Goal: Navigation & Orientation: Find specific page/section

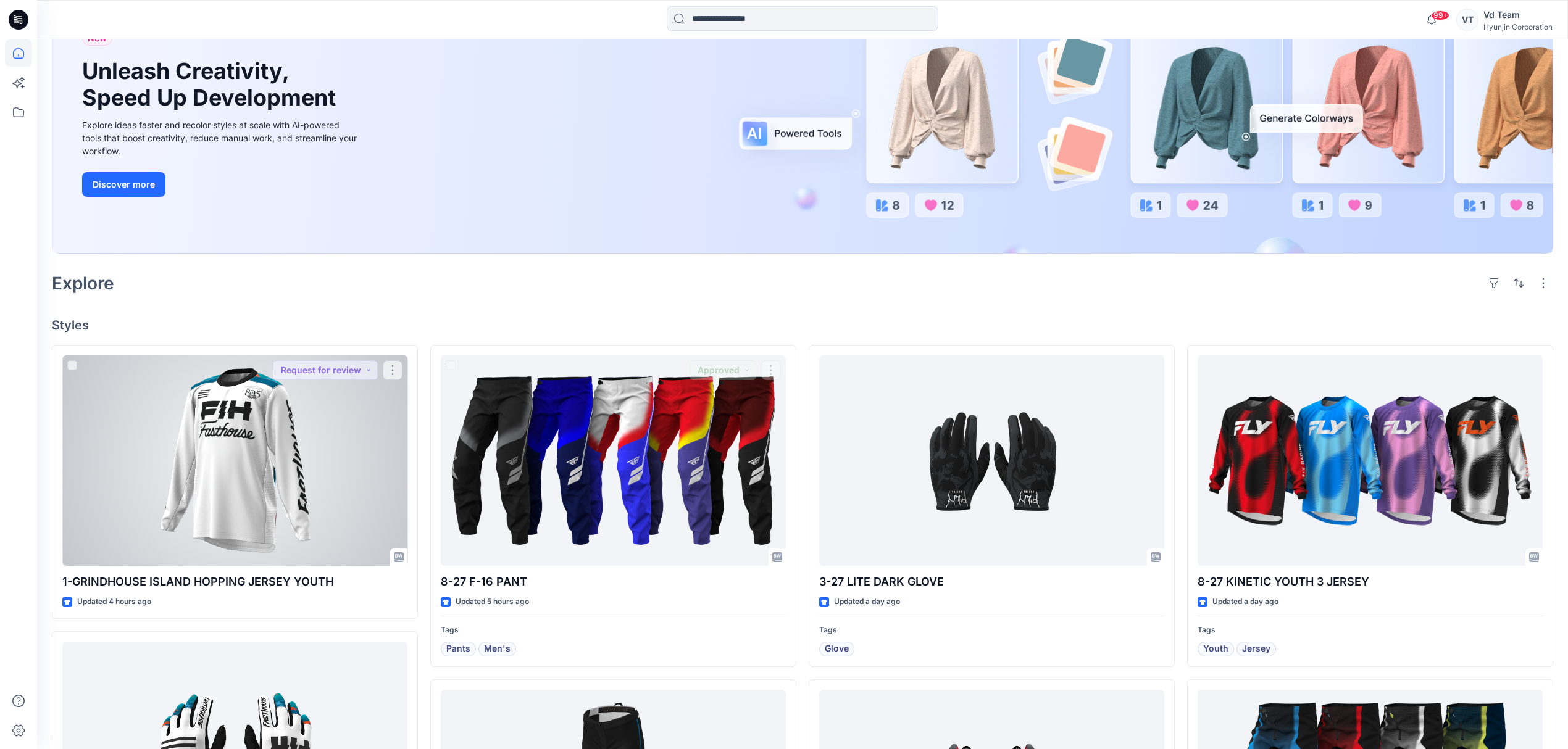
scroll to position [121, 0]
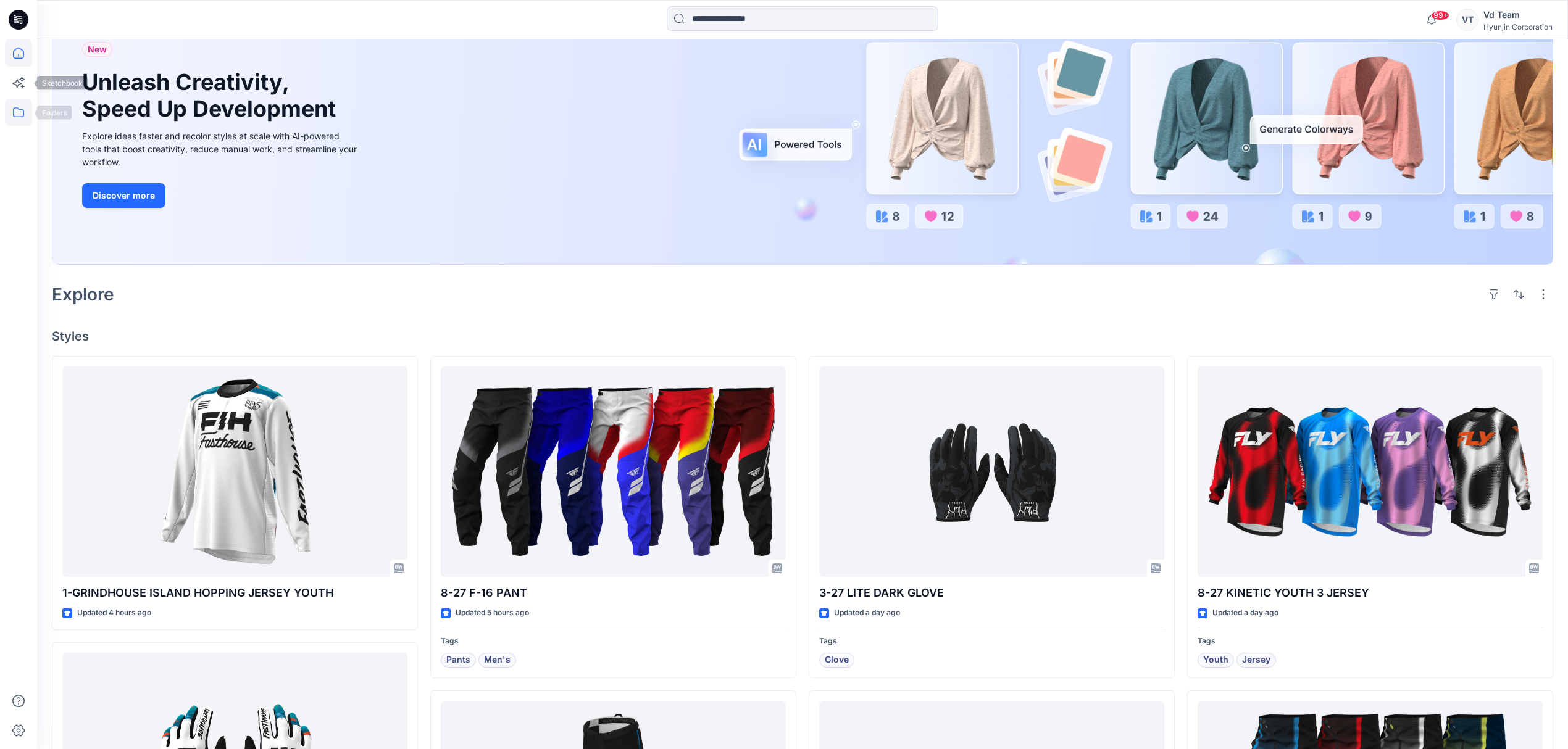
click at [22, 106] on icon at bounding box center [18, 112] width 27 height 27
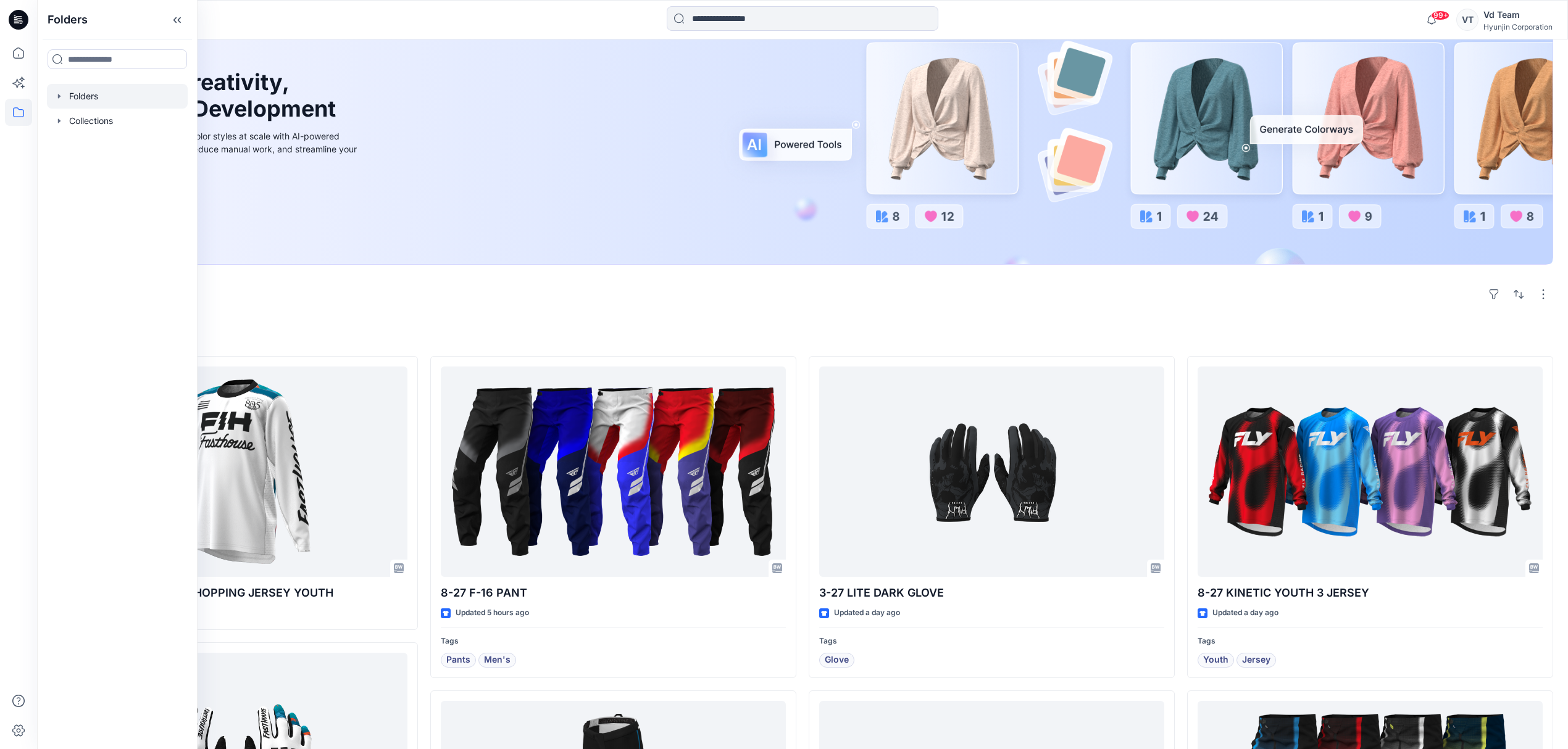
click at [77, 95] on div at bounding box center [117, 95] width 141 height 24
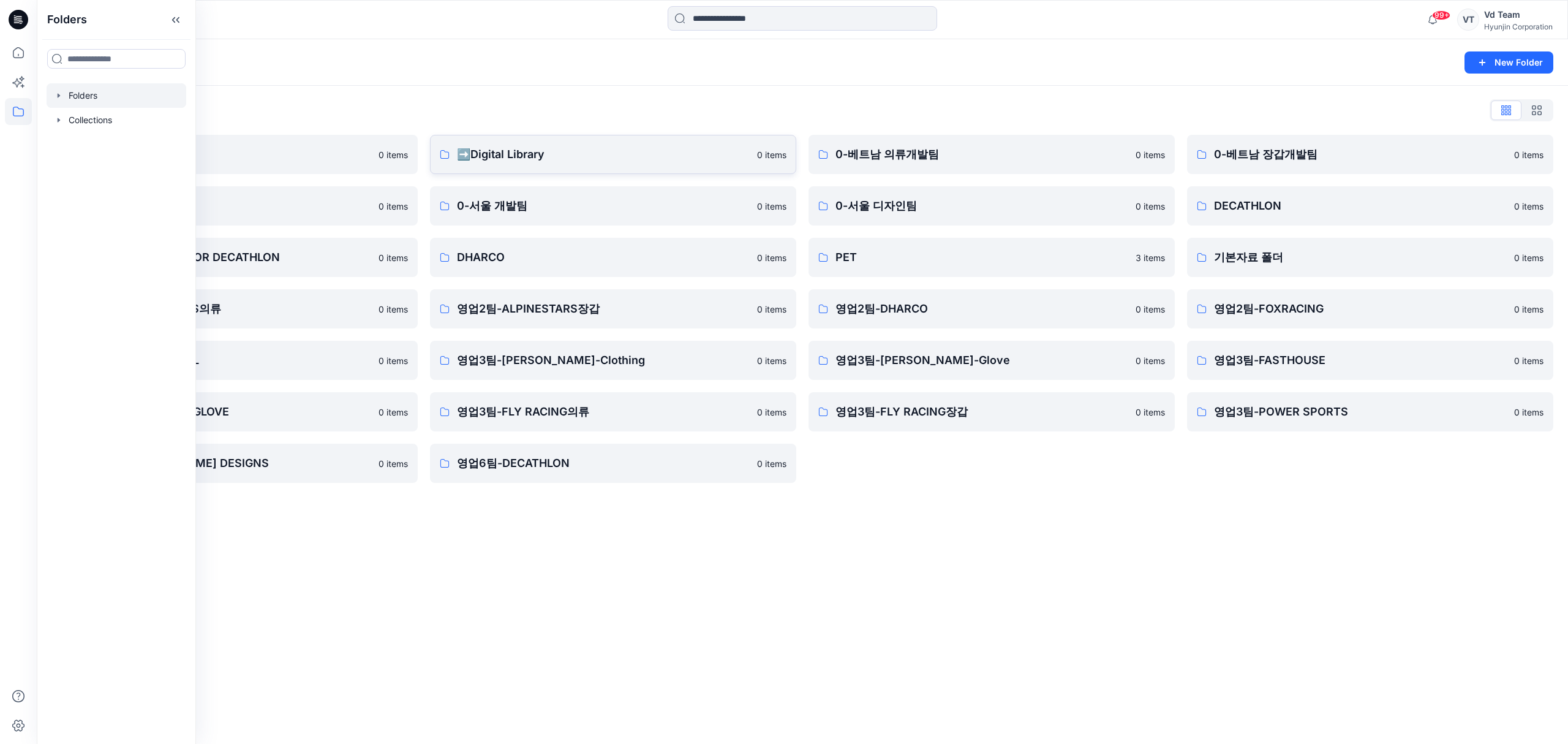
click at [499, 155] on p "➡️Digital Library" at bounding box center [603, 154] width 293 height 17
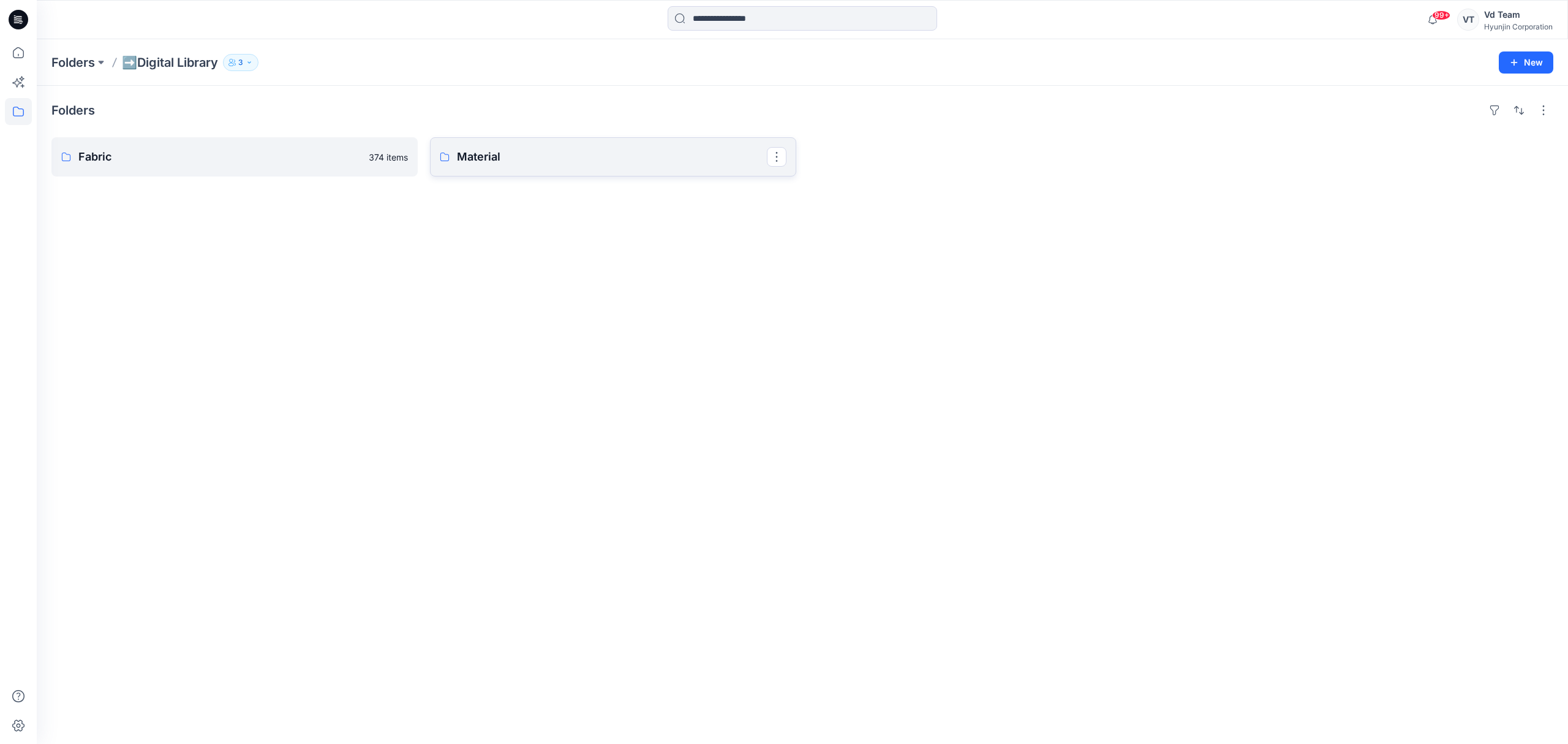
click at [512, 168] on link "Material" at bounding box center [614, 156] width 367 height 39
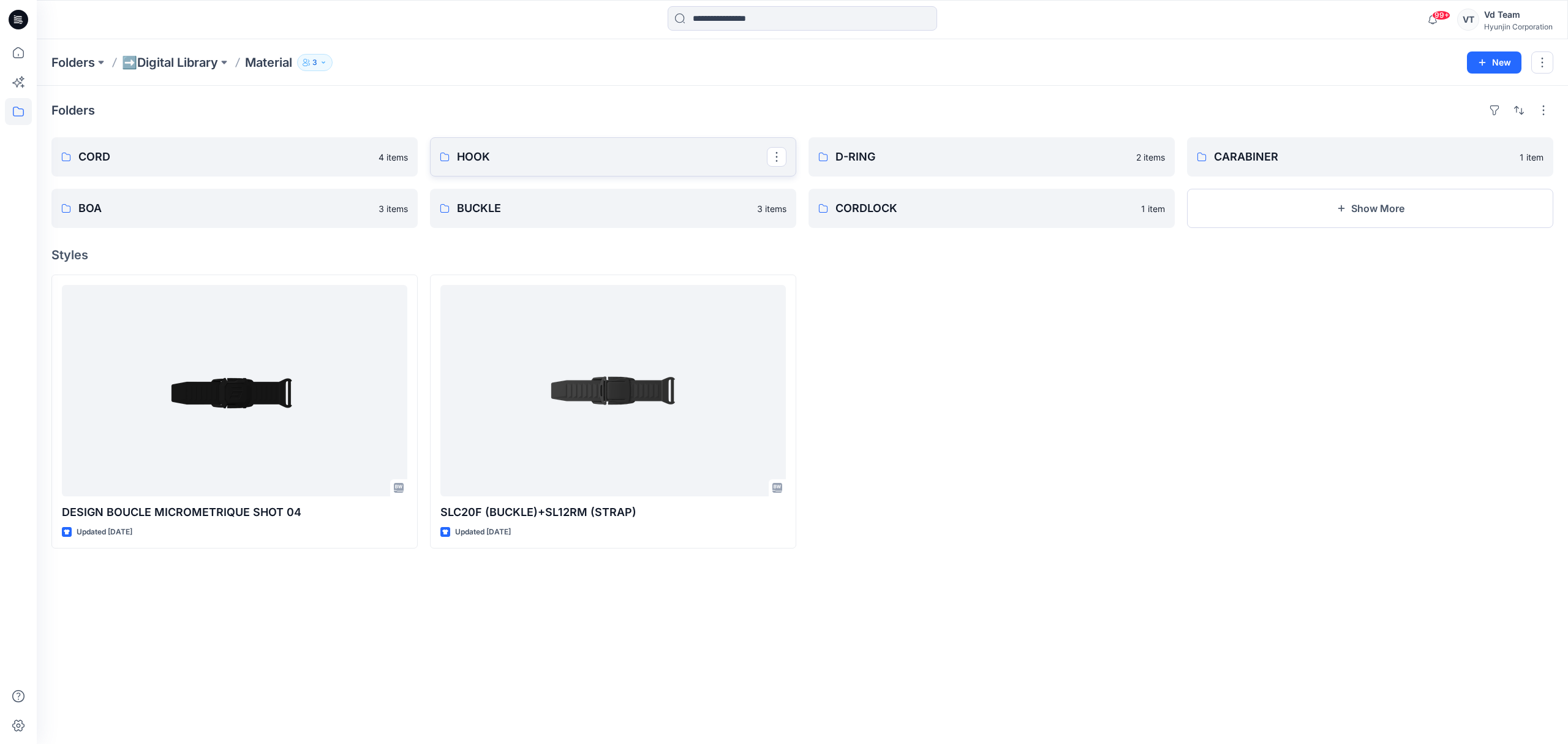
click at [506, 158] on p "HOOK" at bounding box center [612, 156] width 310 height 17
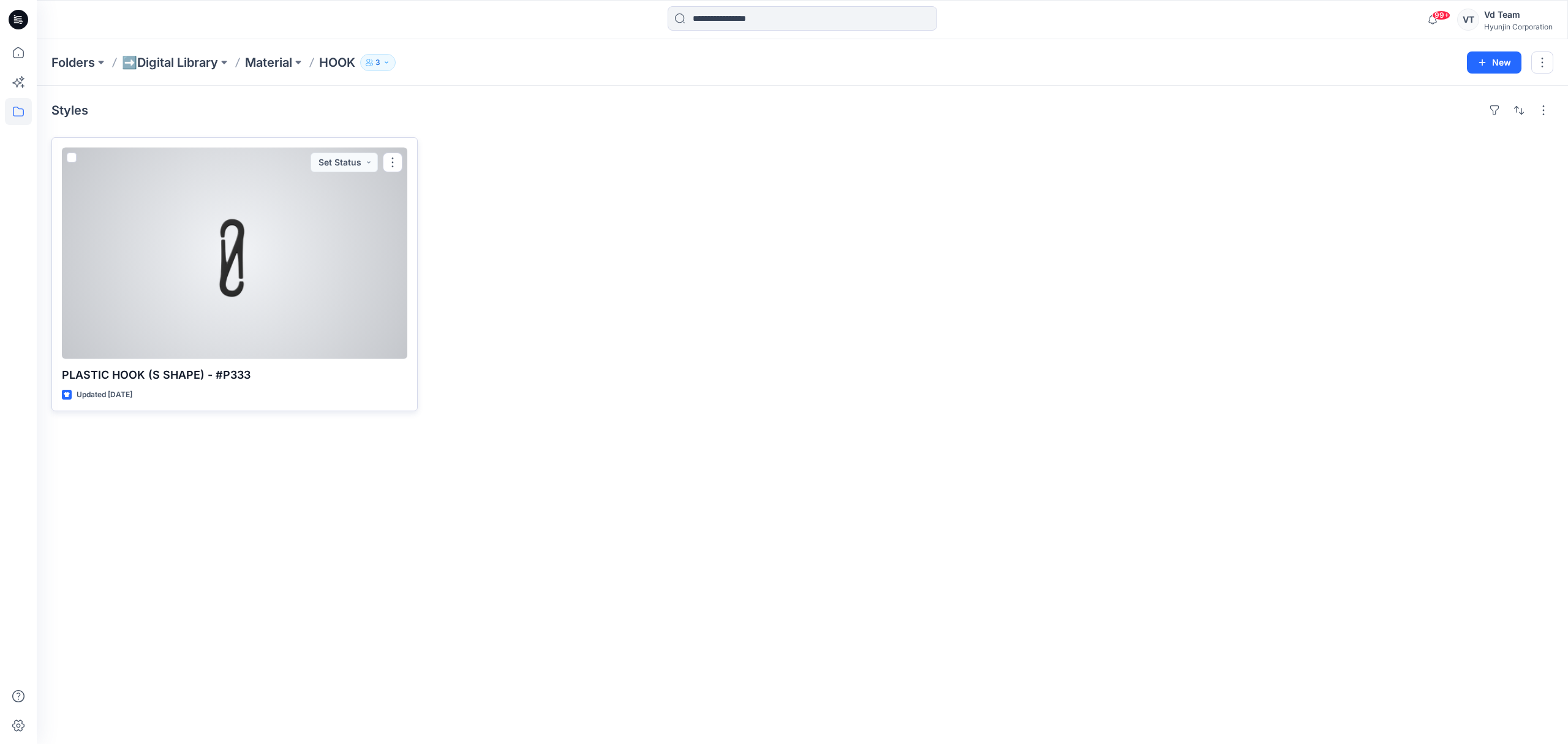
click at [213, 269] on div at bounding box center [234, 253] width 345 height 212
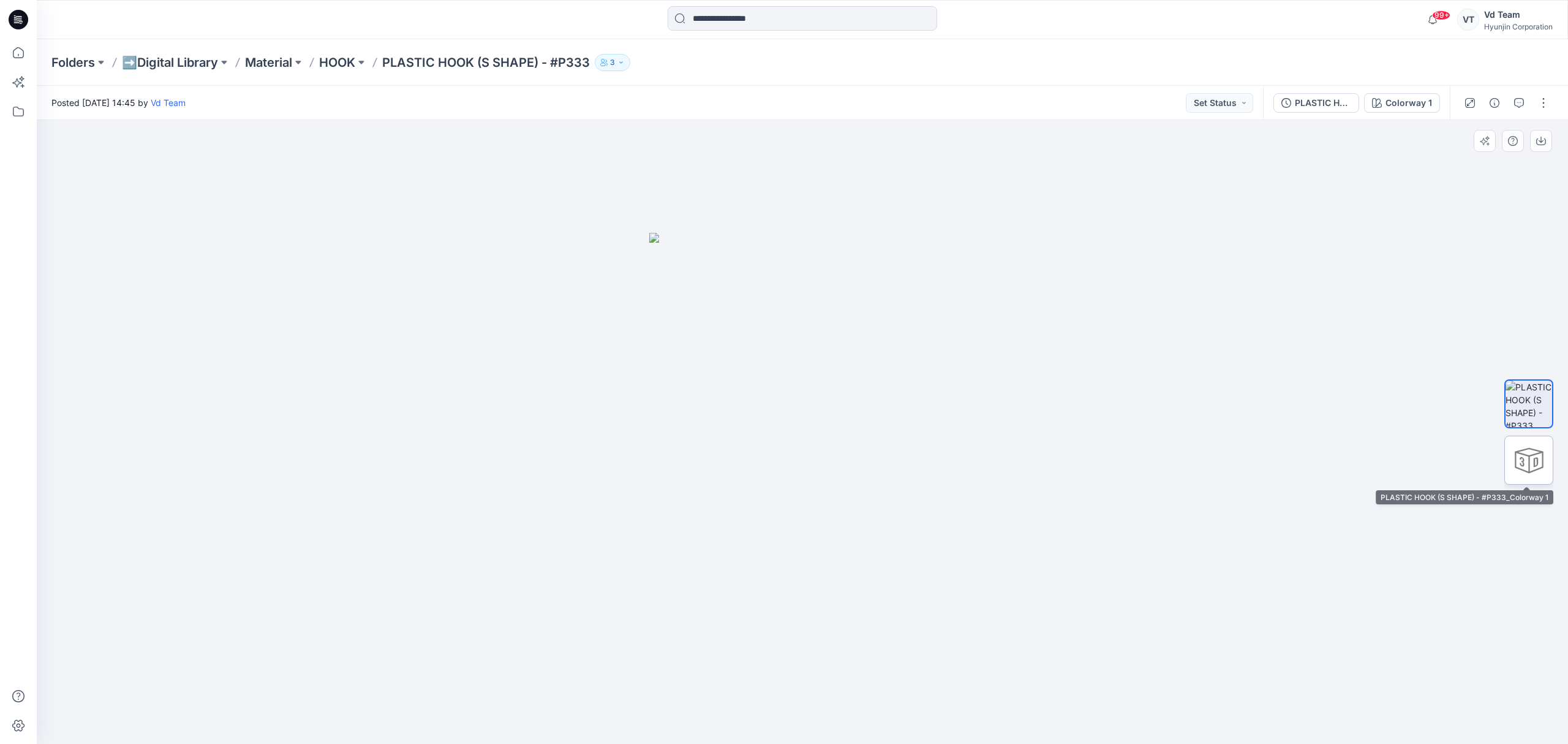
click at [1542, 471] on div at bounding box center [1529, 460] width 49 height 49
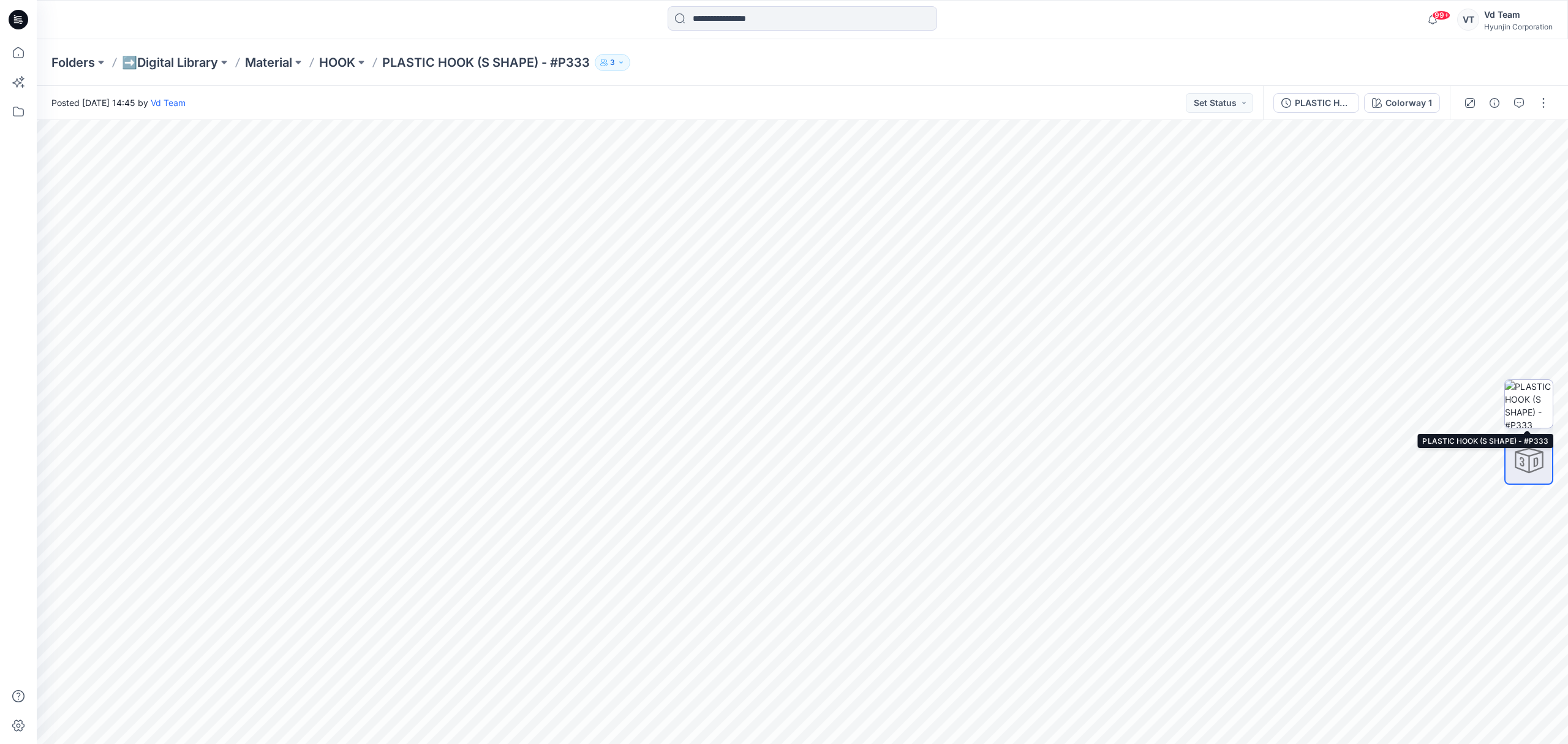
click at [1534, 407] on img at bounding box center [1529, 403] width 48 height 48
click at [340, 59] on p "HOOK" at bounding box center [337, 62] width 36 height 17
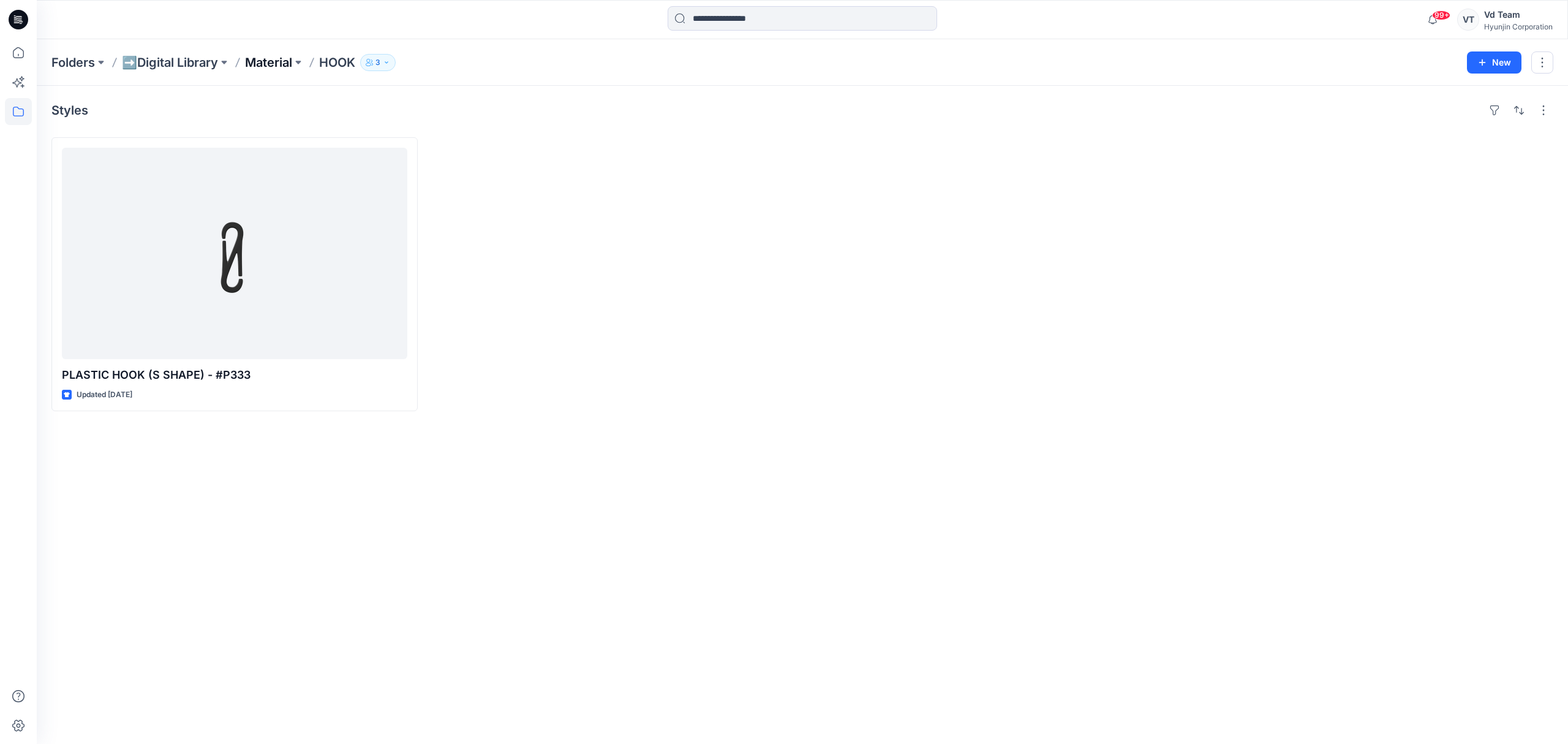
click at [273, 67] on p "Material" at bounding box center [268, 62] width 47 height 17
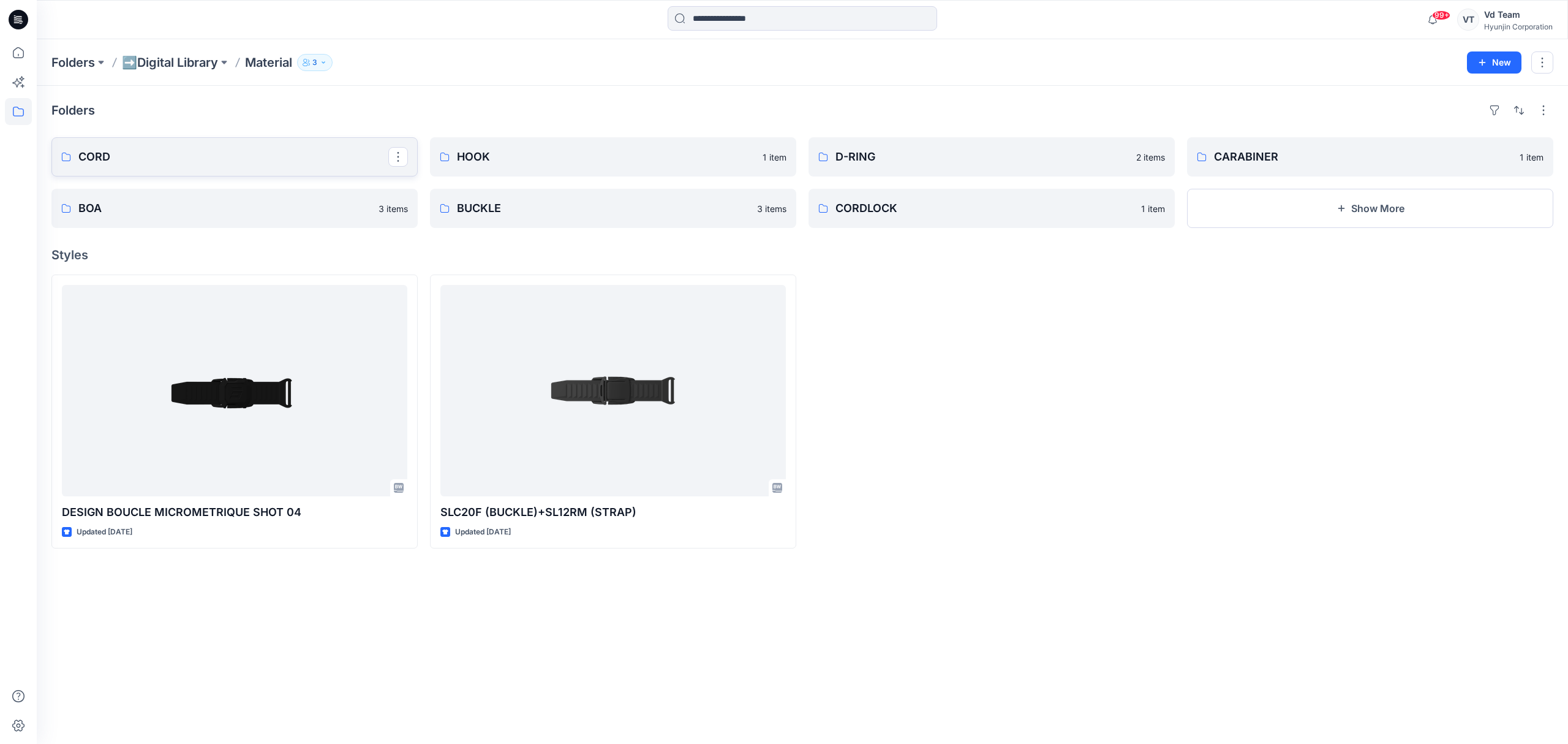
click at [211, 154] on p "CORD" at bounding box center [233, 156] width 310 height 17
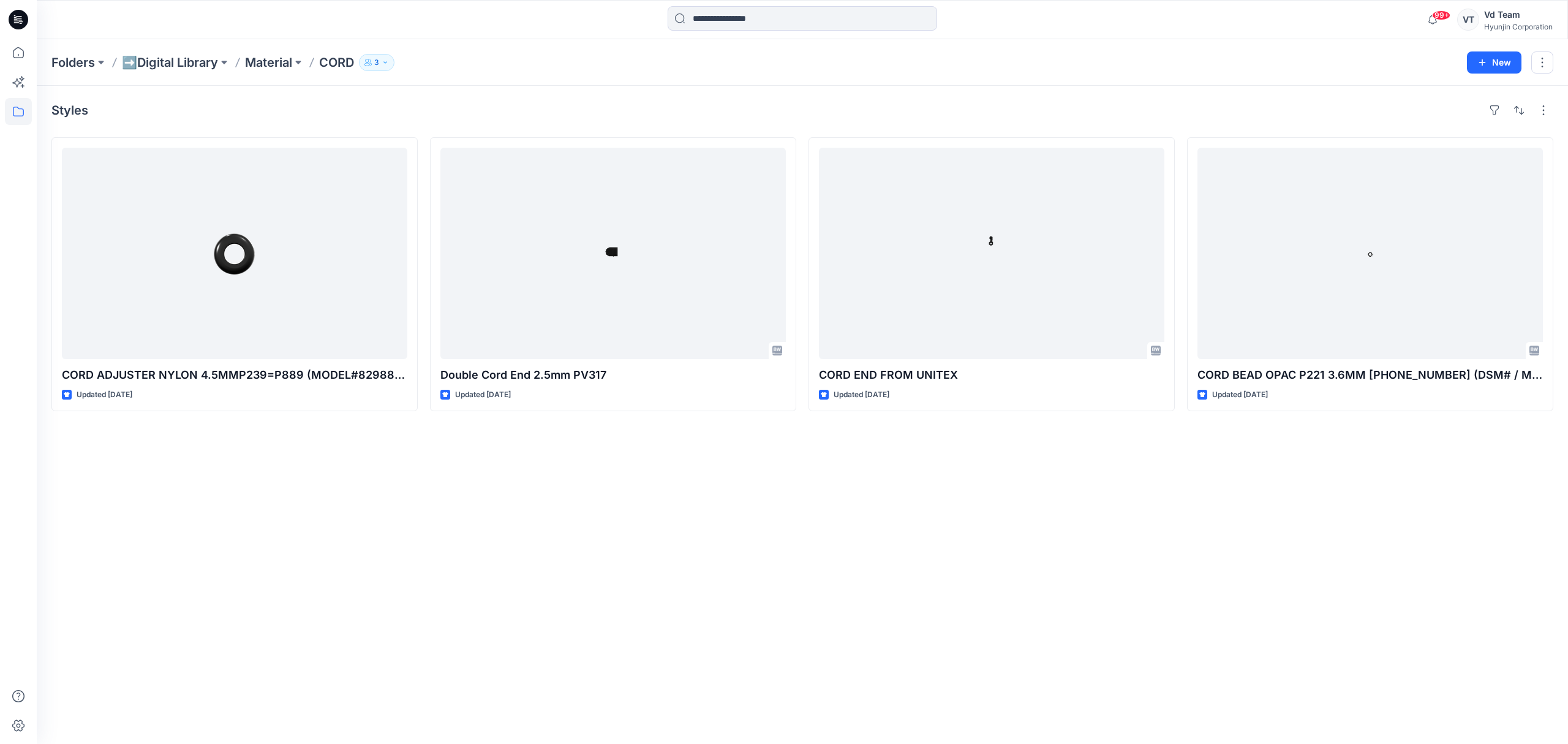
click at [286, 66] on p "Material" at bounding box center [268, 62] width 47 height 17
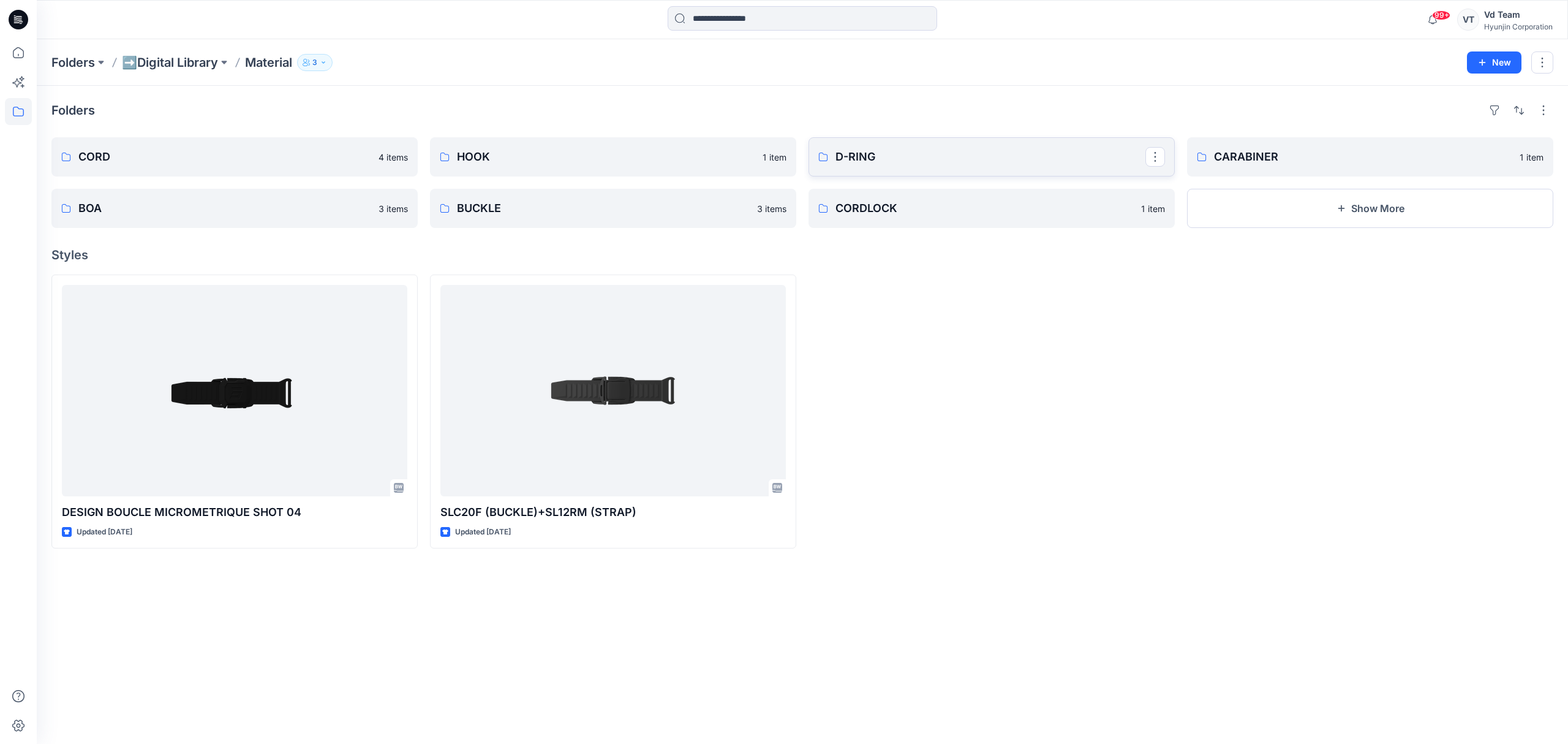
click at [909, 153] on p "D-RING" at bounding box center [990, 156] width 310 height 17
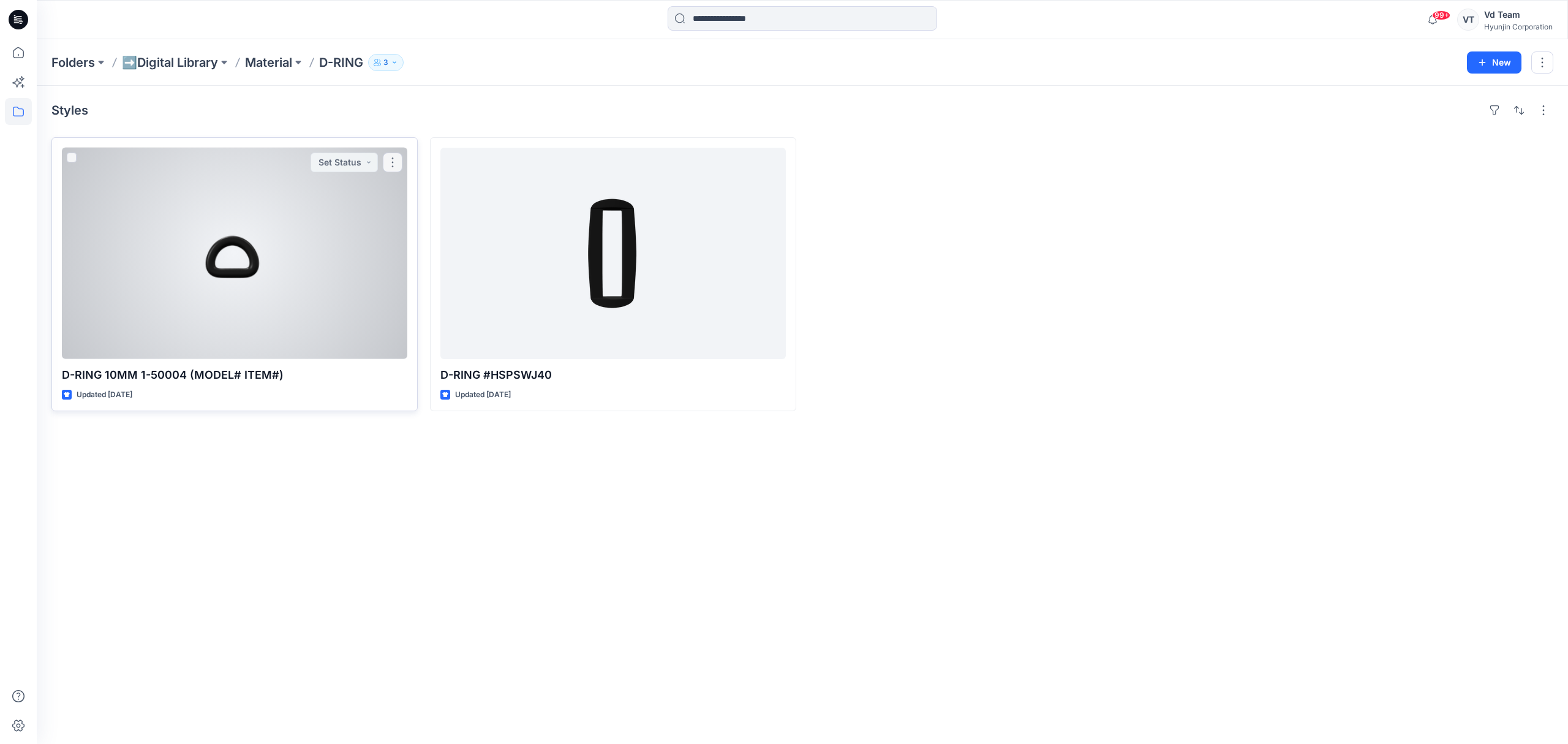
click at [260, 267] on div at bounding box center [234, 253] width 345 height 212
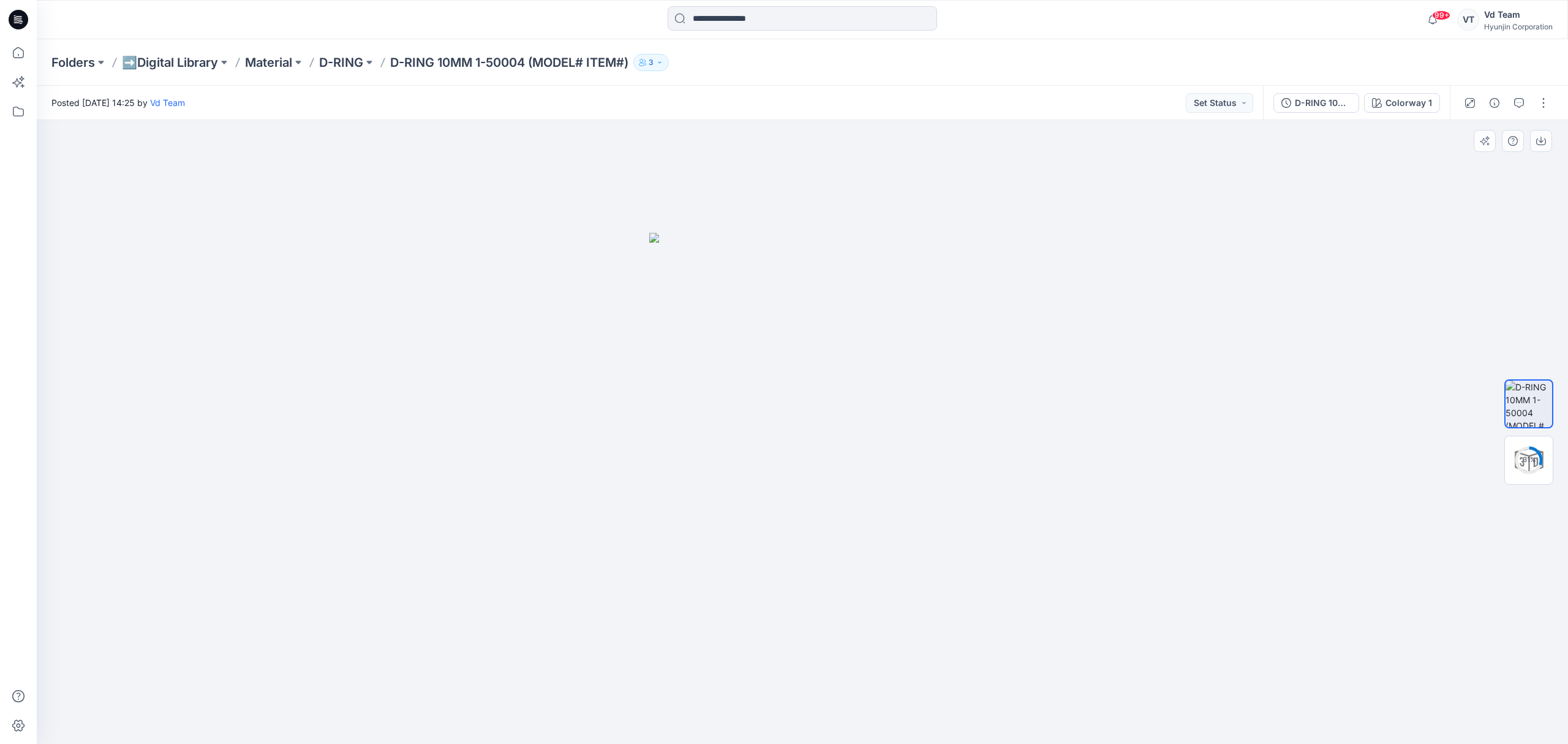
drag, startPoint x: 869, startPoint y: 491, endPoint x: 650, endPoint y: 501, distance: 219.2
click at [650, 501] on img at bounding box center [802, 489] width 306 height 511
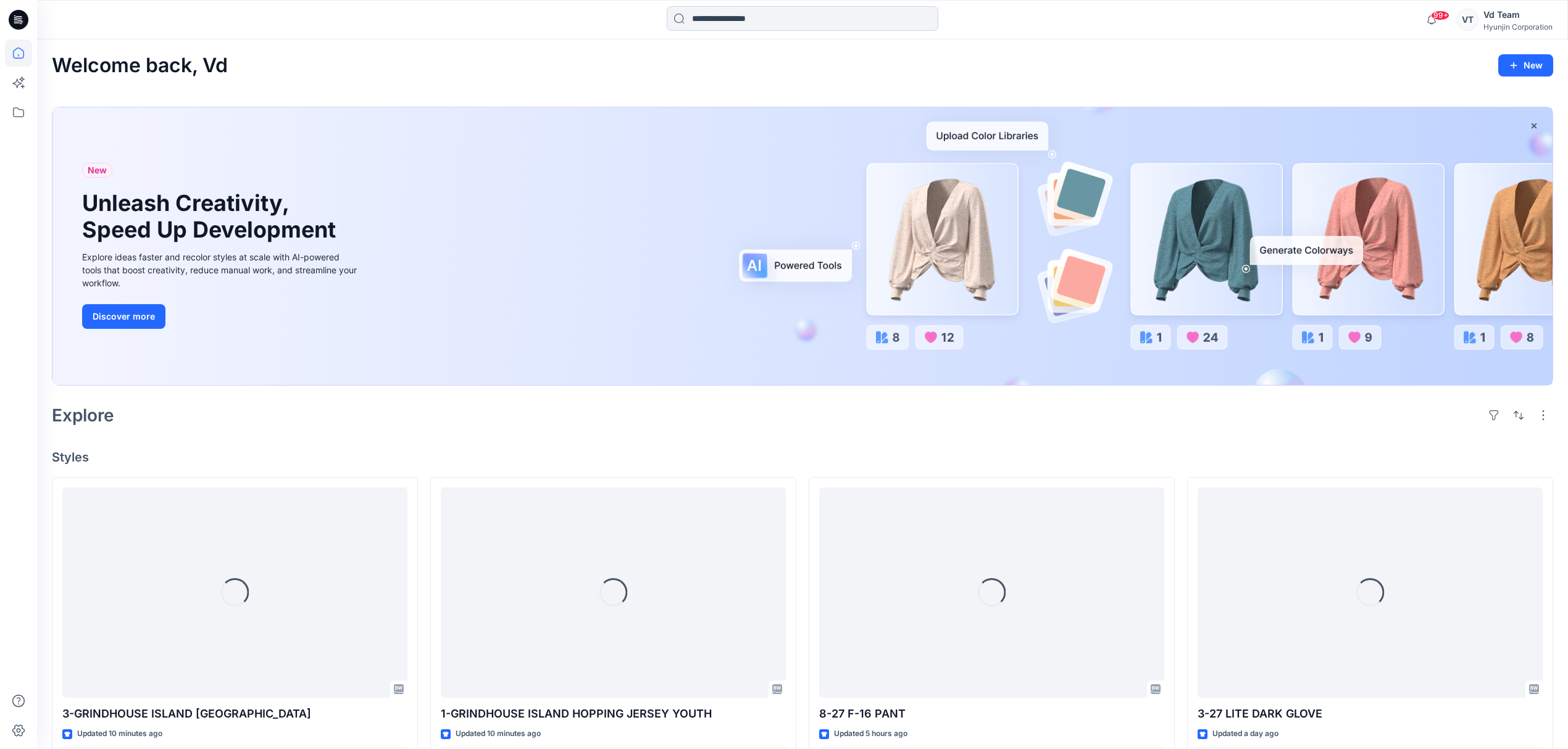
click at [705, 8] on input at bounding box center [802, 18] width 272 height 24
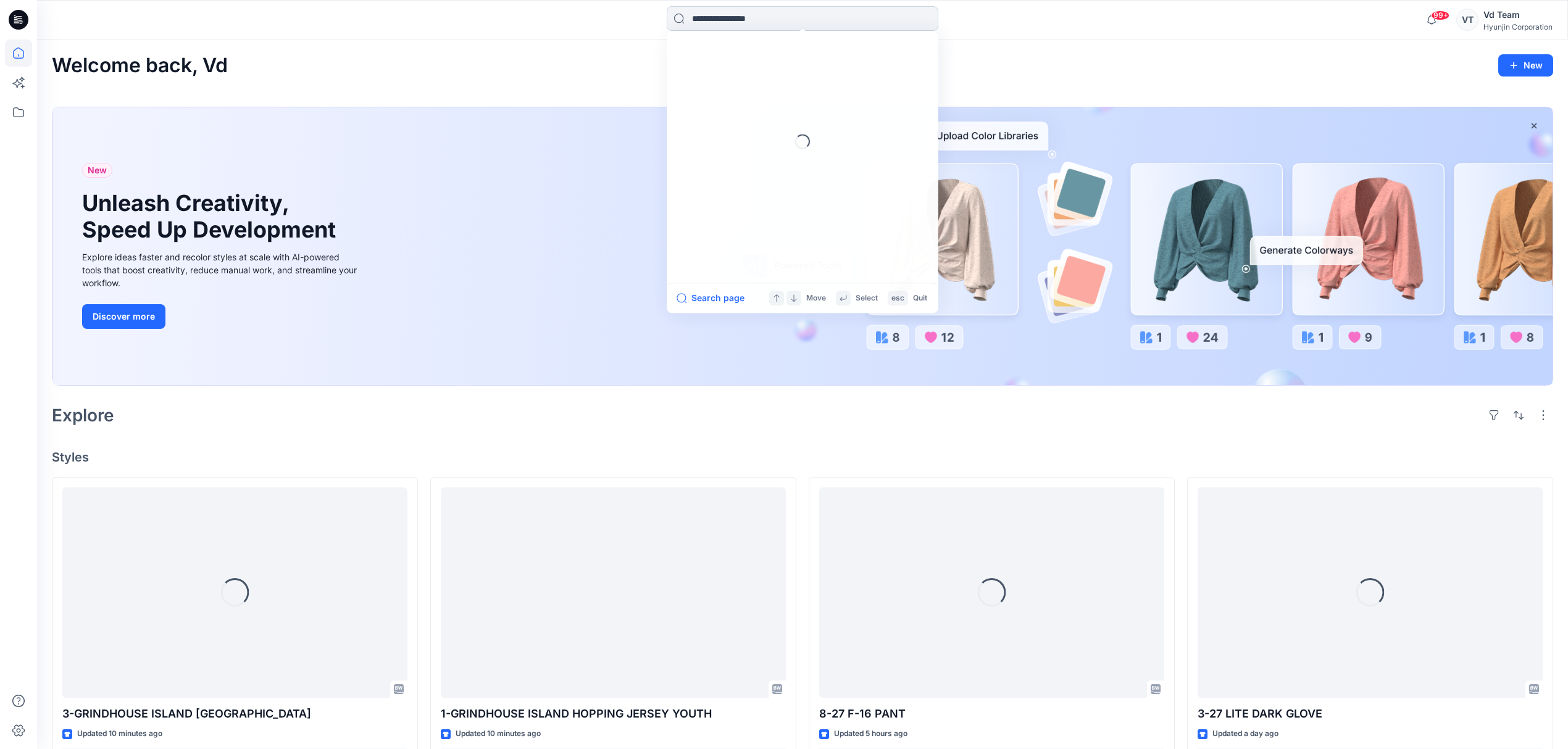
paste input "**********"
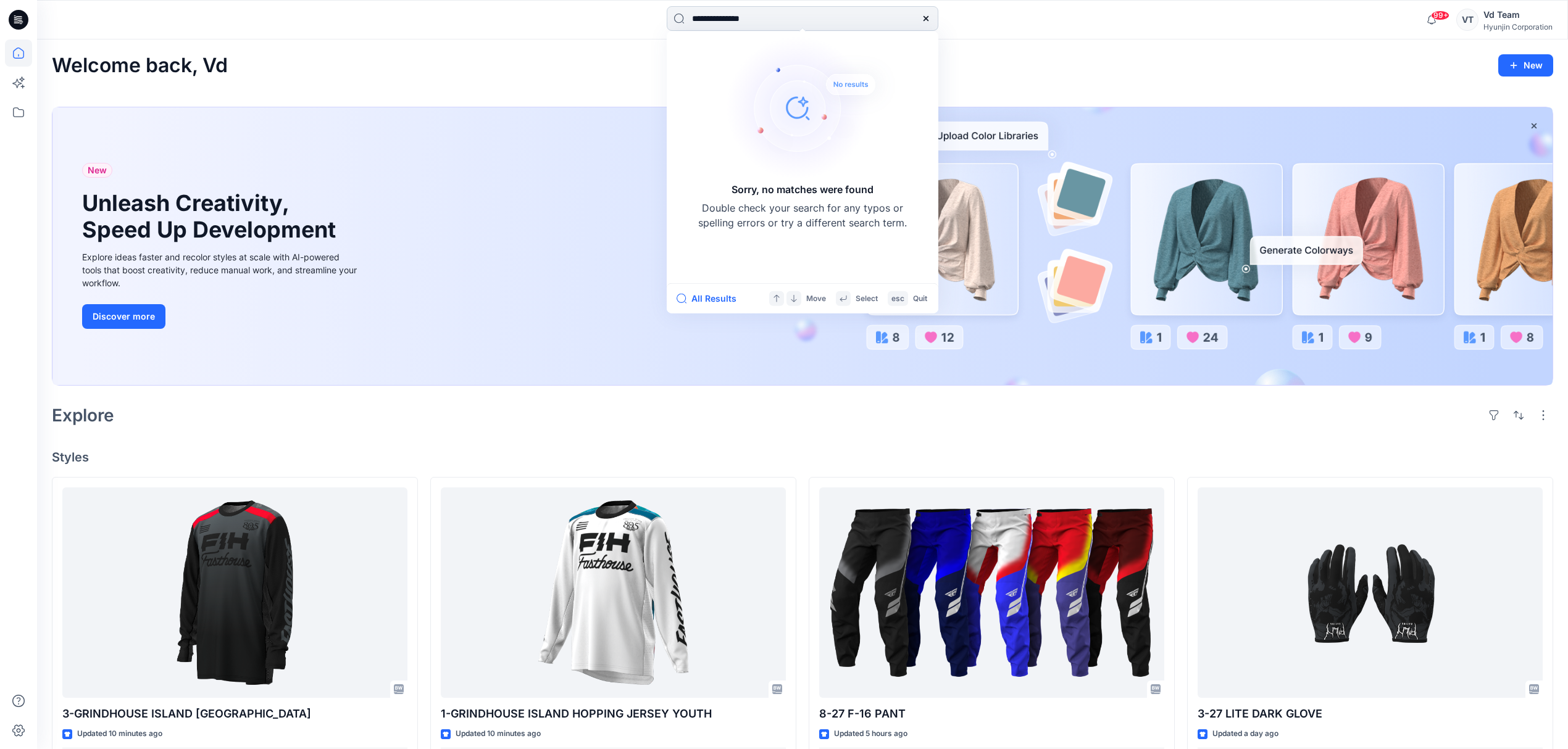
drag, startPoint x: 778, startPoint y: 16, endPoint x: 725, endPoint y: 24, distance: 53.6
click at [725, 24] on input "**********" at bounding box center [802, 18] width 272 height 24
type input "******"
click at [733, 24] on input "******" at bounding box center [802, 18] width 272 height 24
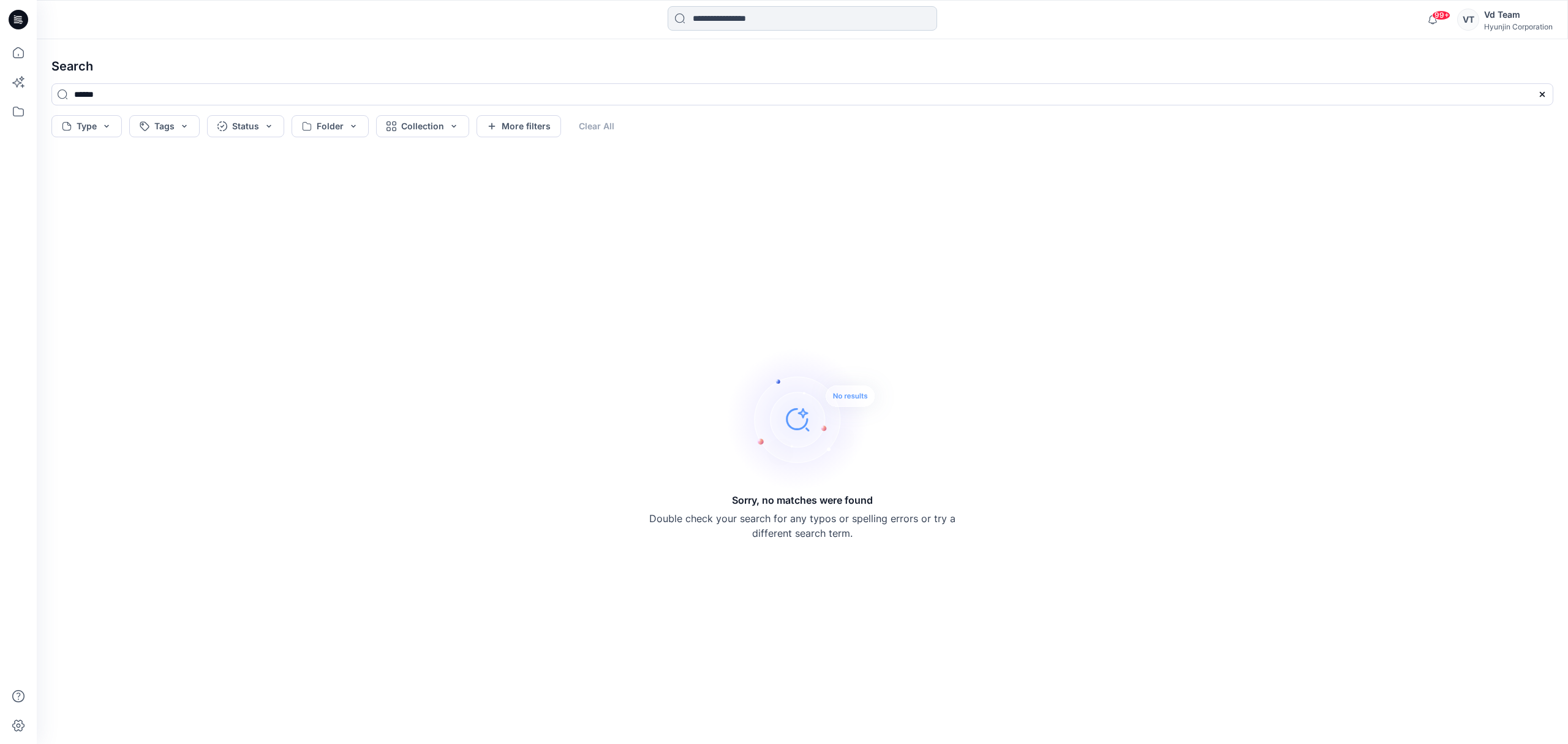
click at [728, 15] on input at bounding box center [802, 18] width 270 height 24
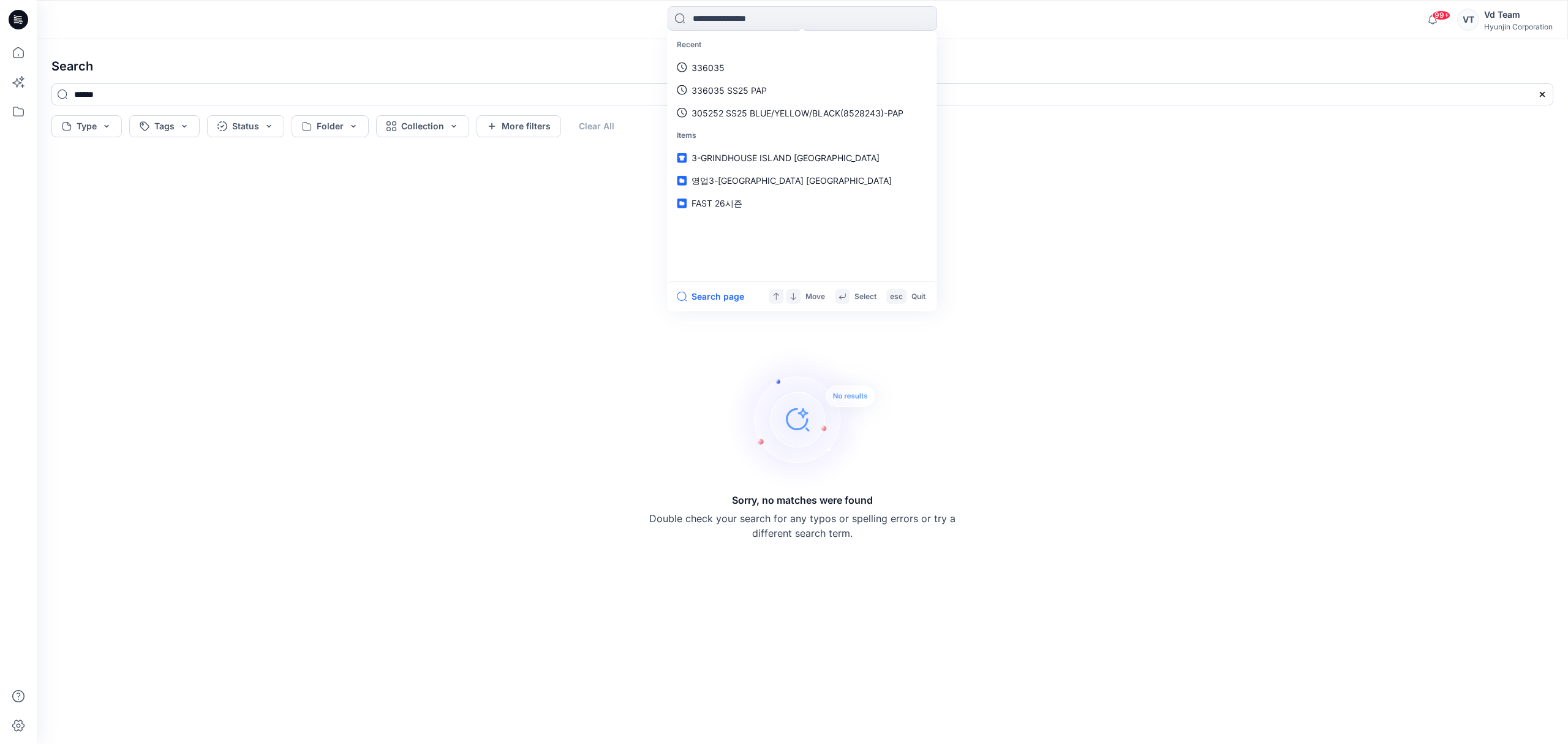
click at [610, 62] on h4 "Search" at bounding box center [802, 66] width 1522 height 35
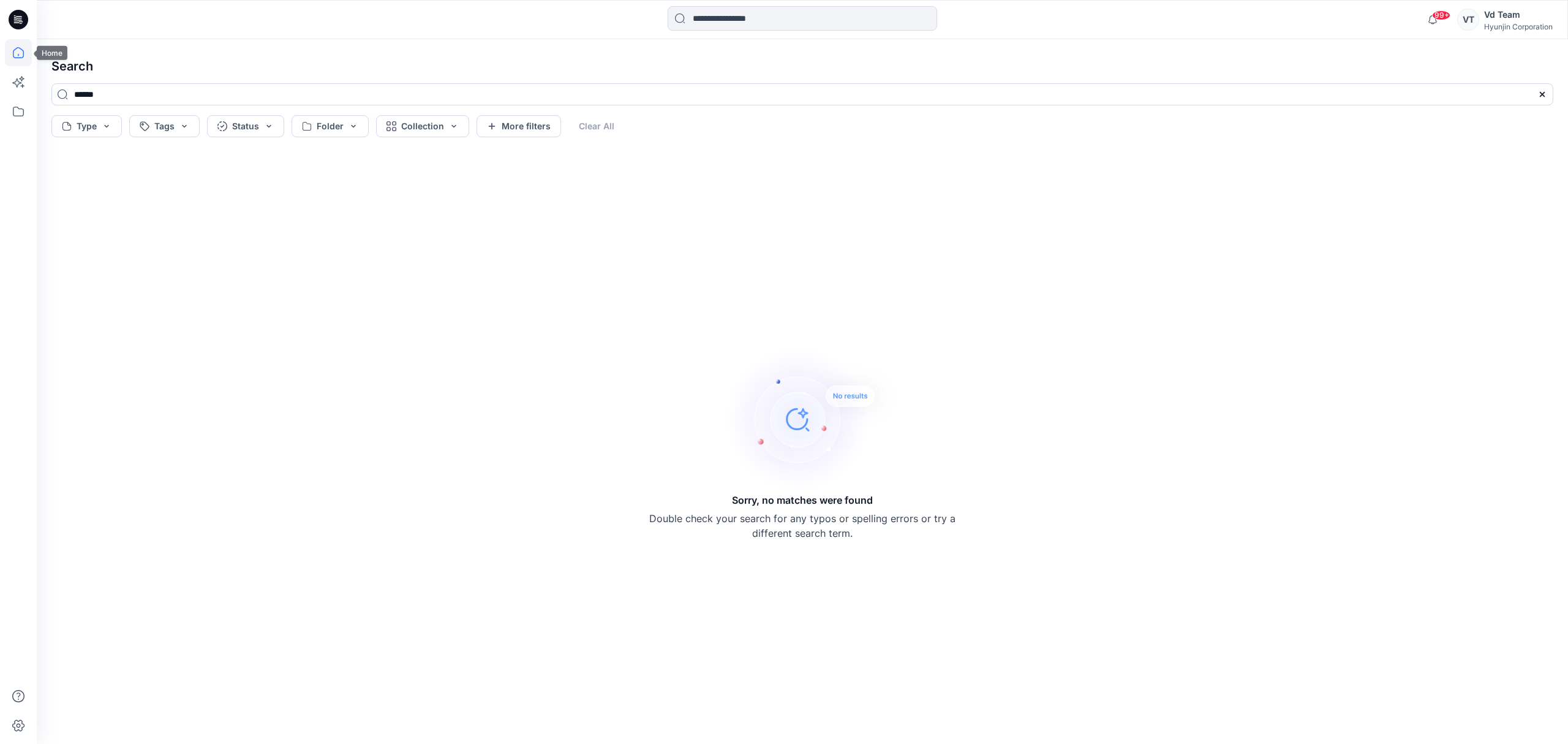
click at [19, 56] on icon at bounding box center [18, 53] width 27 height 27
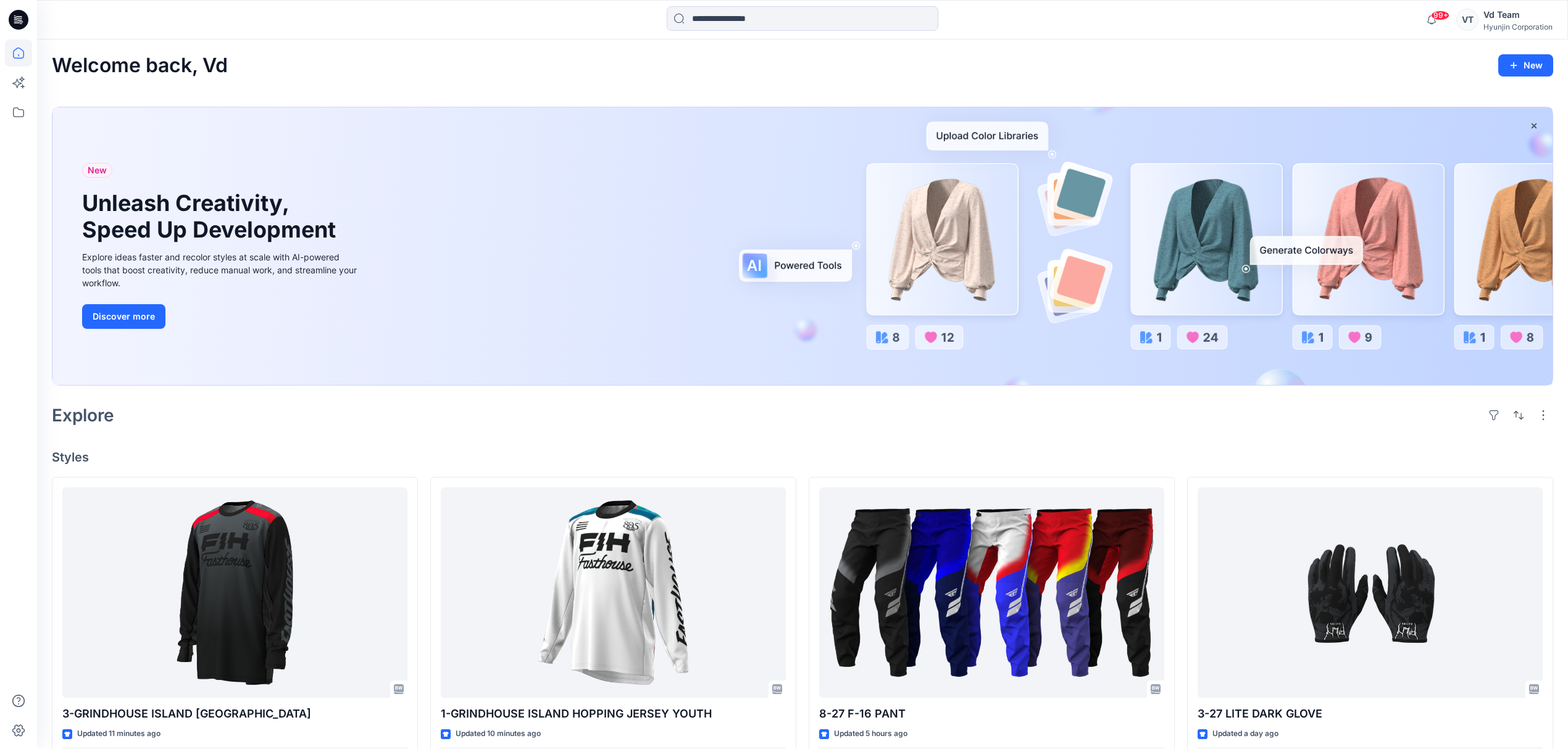
click at [301, 410] on div "Explore" at bounding box center [802, 415] width 1502 height 30
